Goal: Task Accomplishment & Management: Manage account settings

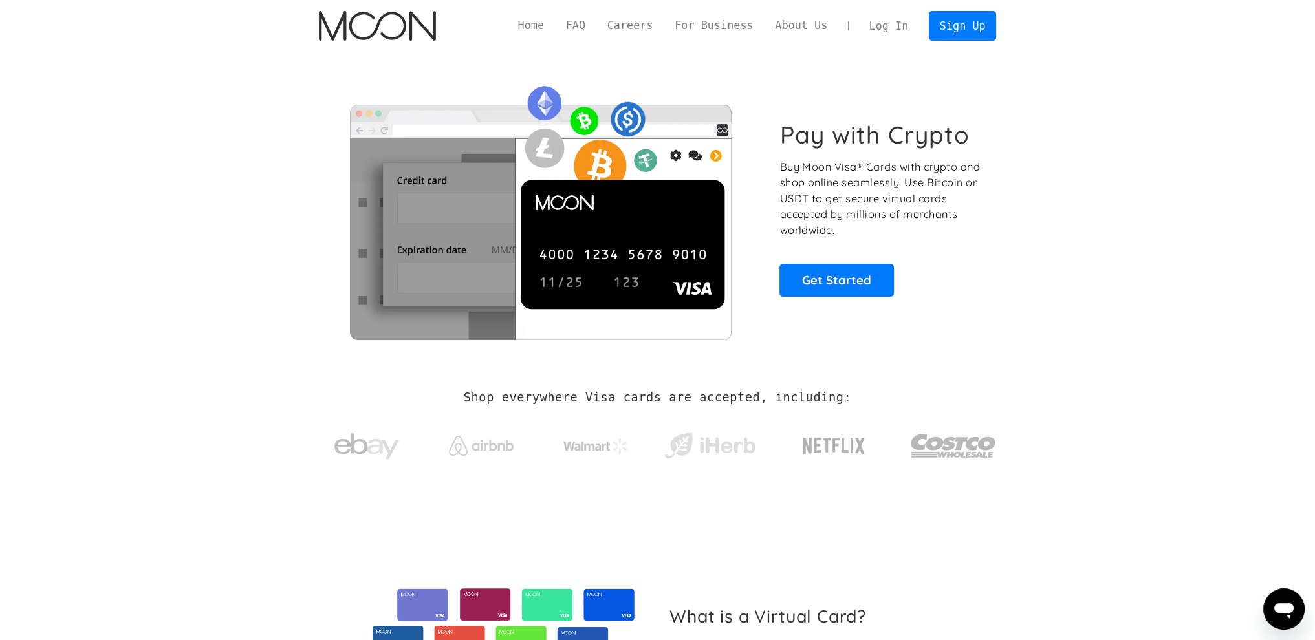
click at [879, 43] on div "Home FAQ Careers For Business About Us Log In Sign Up Home FAQ For Business Car…" at bounding box center [658, 26] width 716 height 52
click at [884, 29] on link "Log In" at bounding box center [888, 26] width 61 height 28
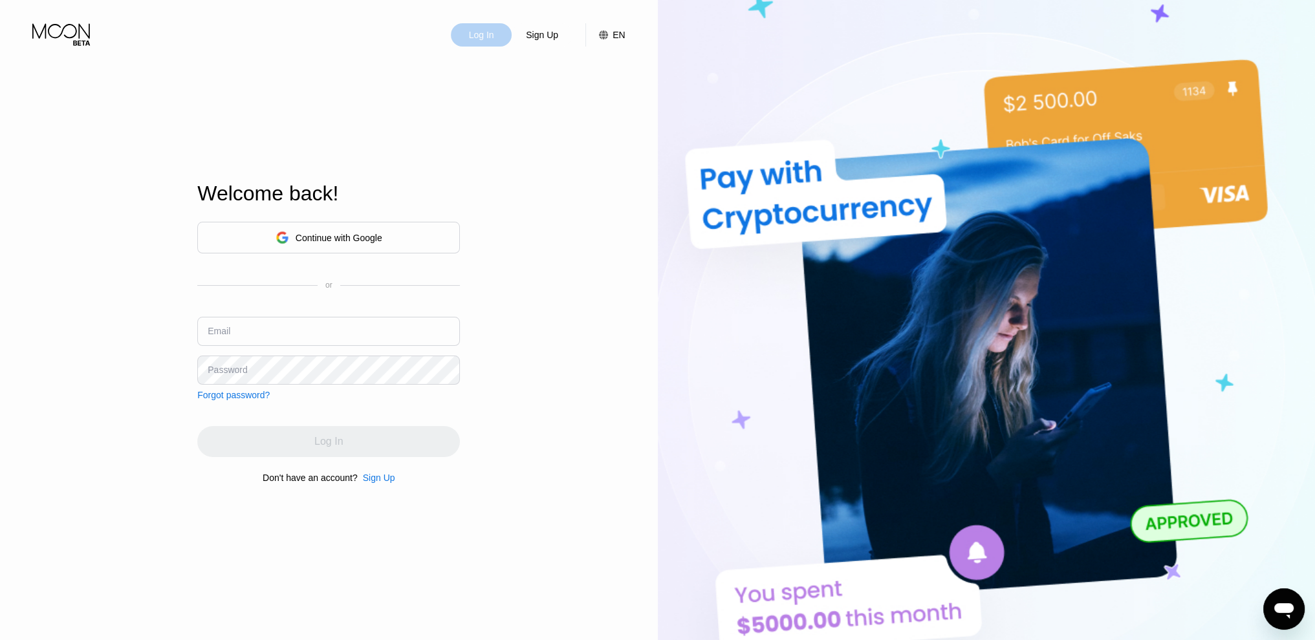
click at [486, 45] on div "Log In" at bounding box center [481, 34] width 61 height 23
click at [373, 231] on div "Continue with Google" at bounding box center [329, 238] width 107 height 20
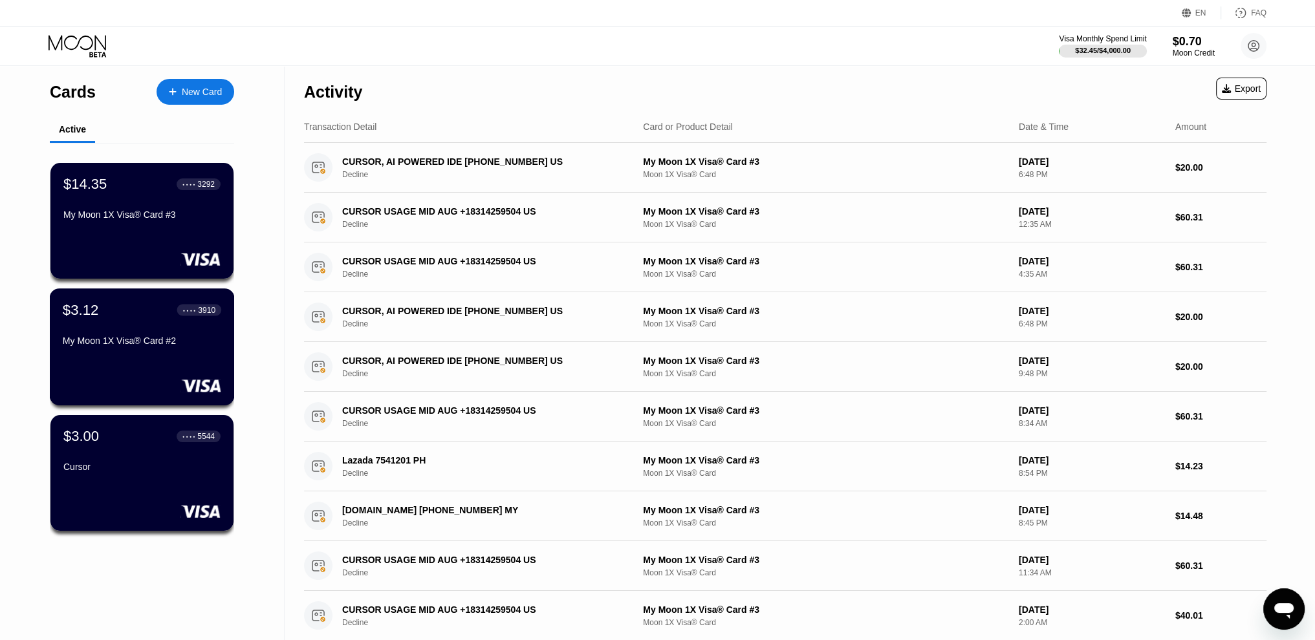
click at [129, 444] on div "$3.00 ● ● ● ● 5544" at bounding box center [141, 436] width 157 height 17
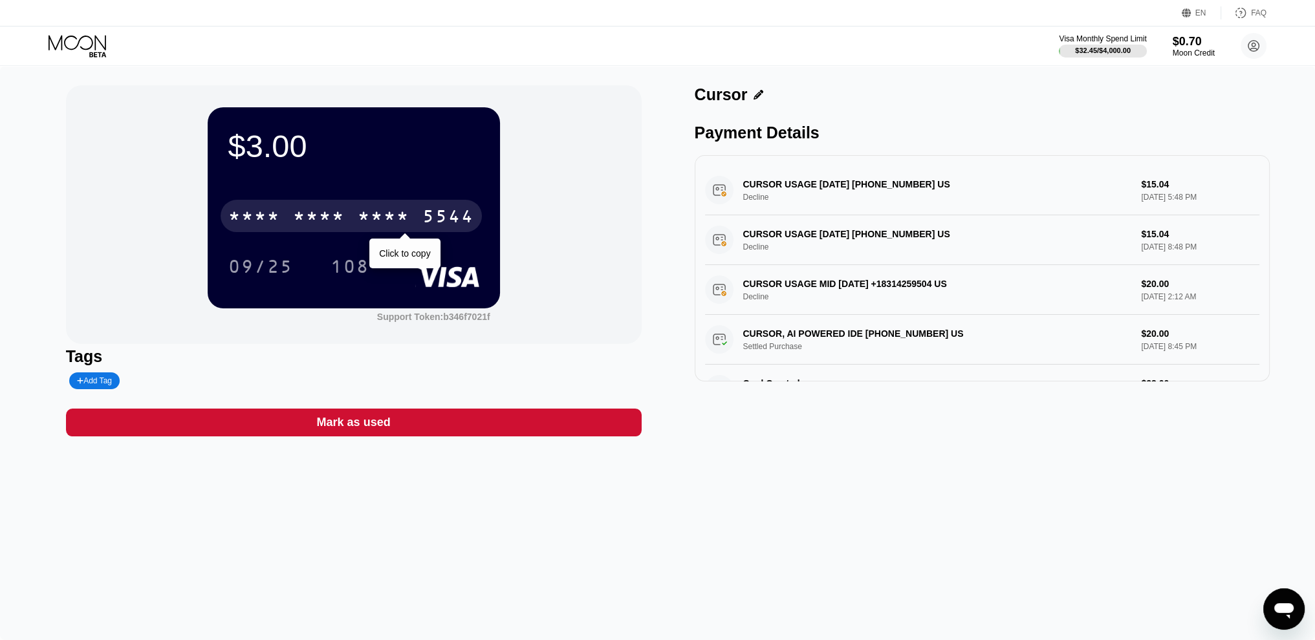
click at [428, 220] on div "5544" at bounding box center [448, 218] width 52 height 21
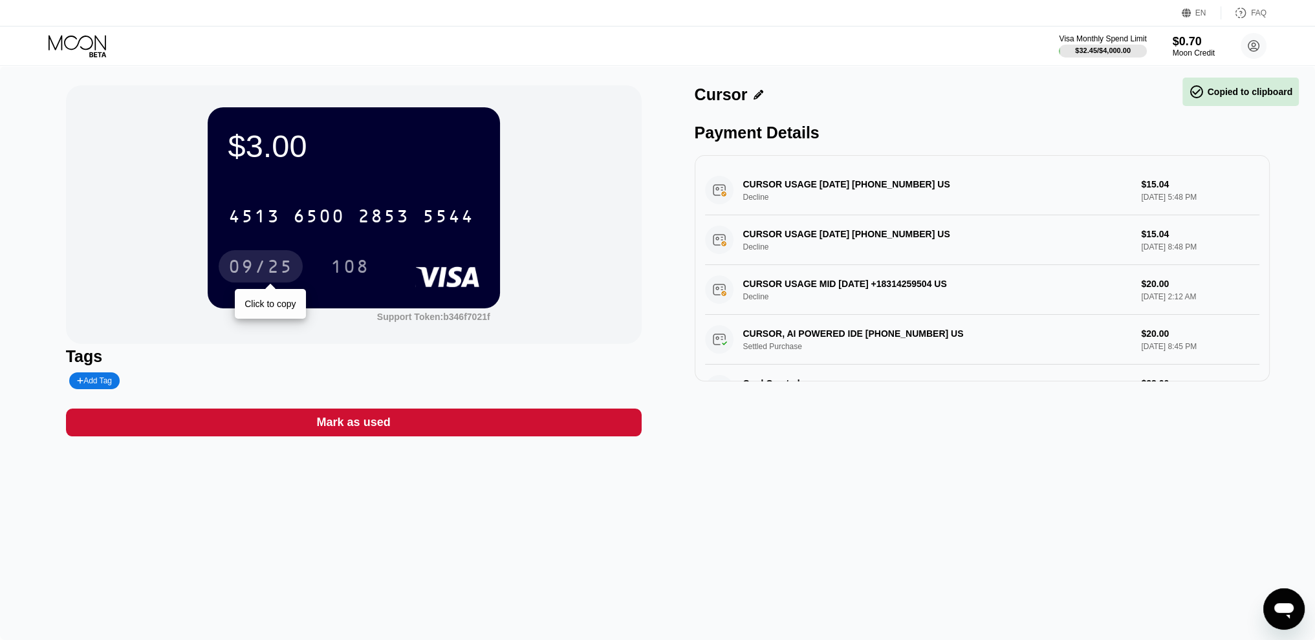
click at [223, 271] on div "09/25" at bounding box center [261, 266] width 84 height 32
click at [83, 37] on icon at bounding box center [79, 46] width 60 height 23
